Goal: Navigation & Orientation: Find specific page/section

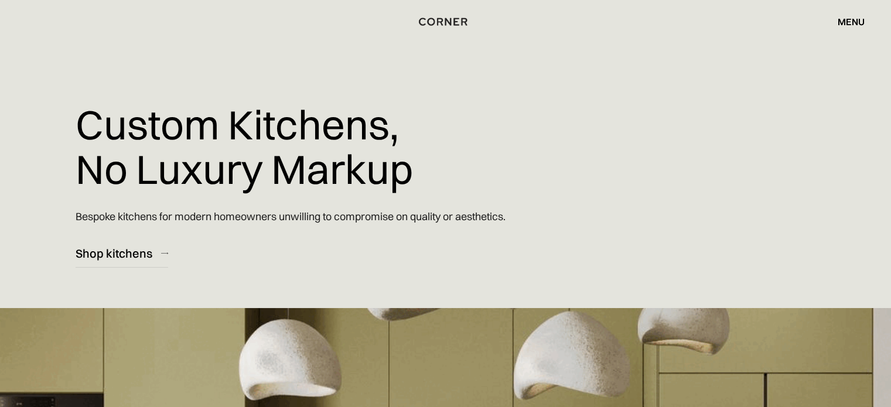
click at [863, 26] on div "menu" at bounding box center [851, 21] width 27 height 9
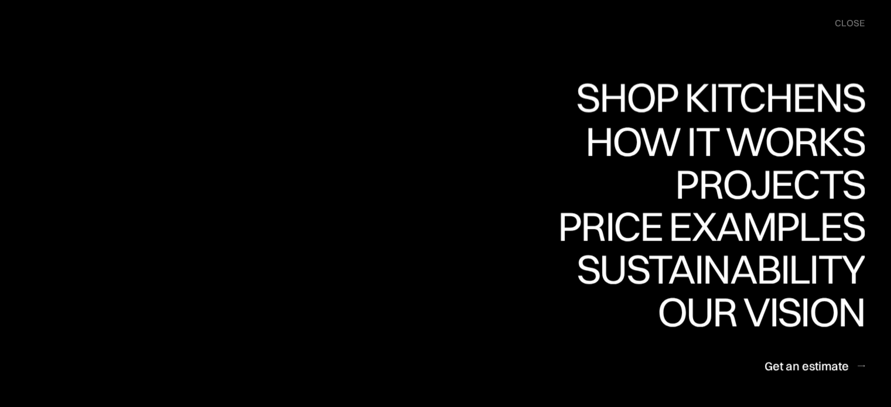
click at [0, 0] on div "Shop Kitchens" at bounding box center [0, 0] width 0 height 0
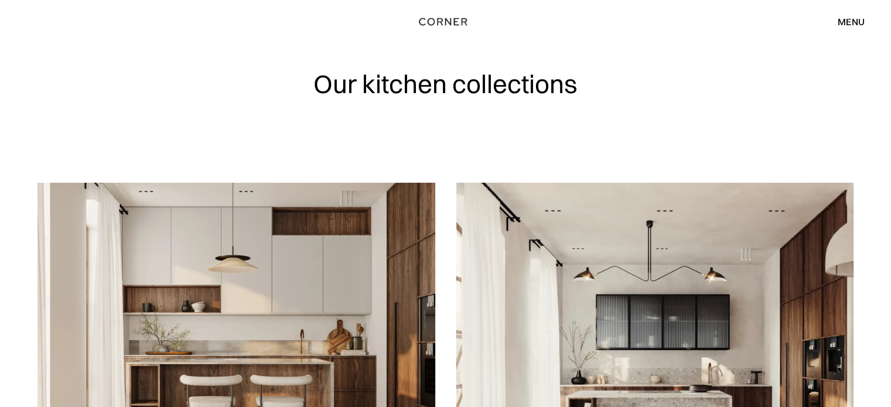
scroll to position [176, 0]
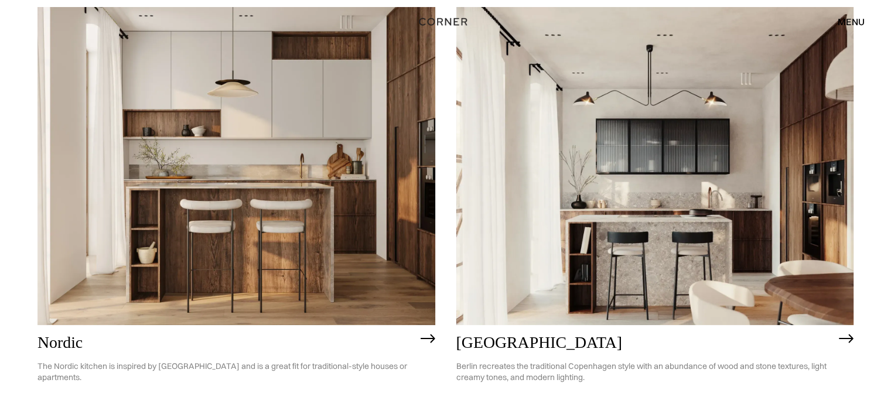
click at [600, 220] on img at bounding box center [656, 166] width 398 height 318
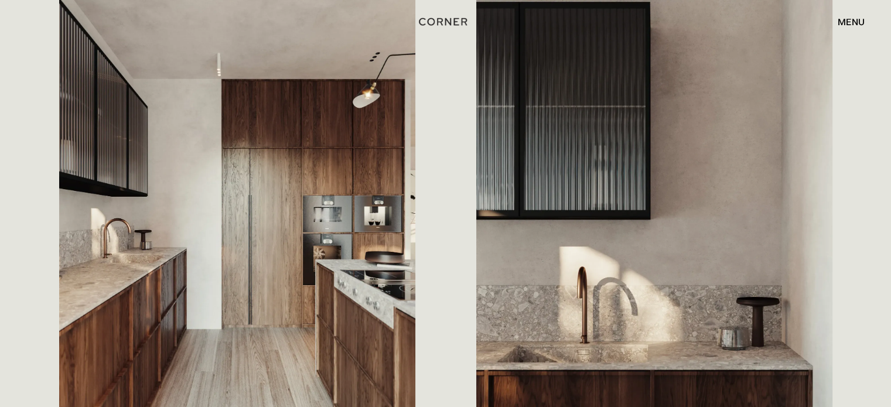
scroll to position [703, 0]
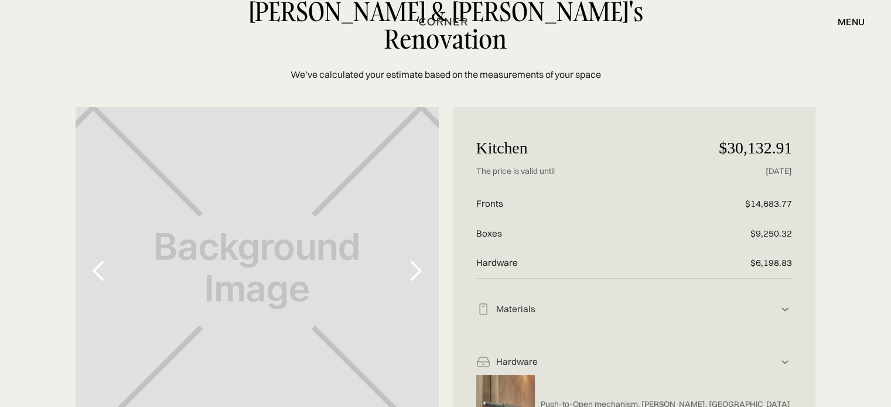
scroll to position [101, 0]
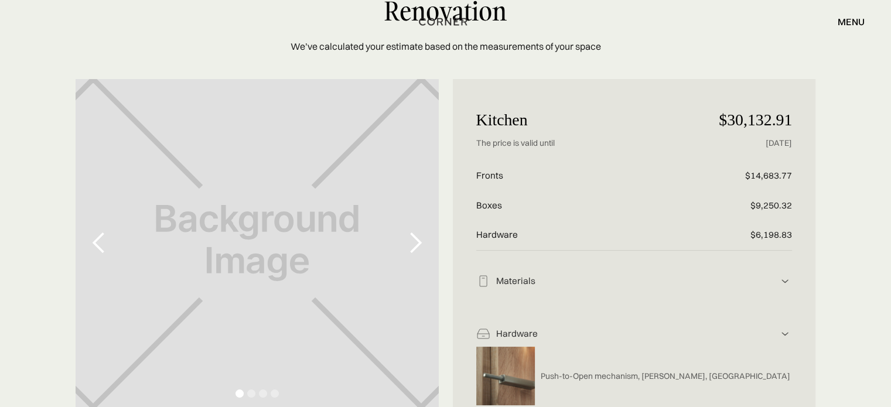
click at [422, 232] on div "next slide" at bounding box center [415, 243] width 23 height 23
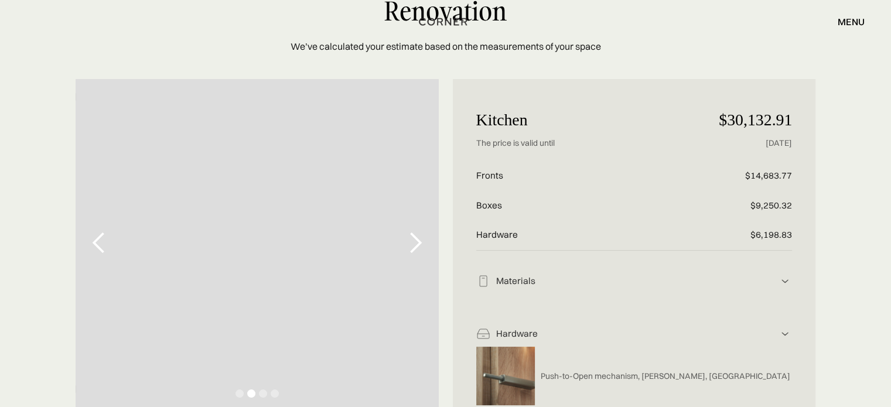
click at [422, 232] on div "next slide" at bounding box center [415, 243] width 23 height 23
click at [418, 232] on div "next slide" at bounding box center [415, 243] width 23 height 23
